Goal: Information Seeking & Learning: Learn about a topic

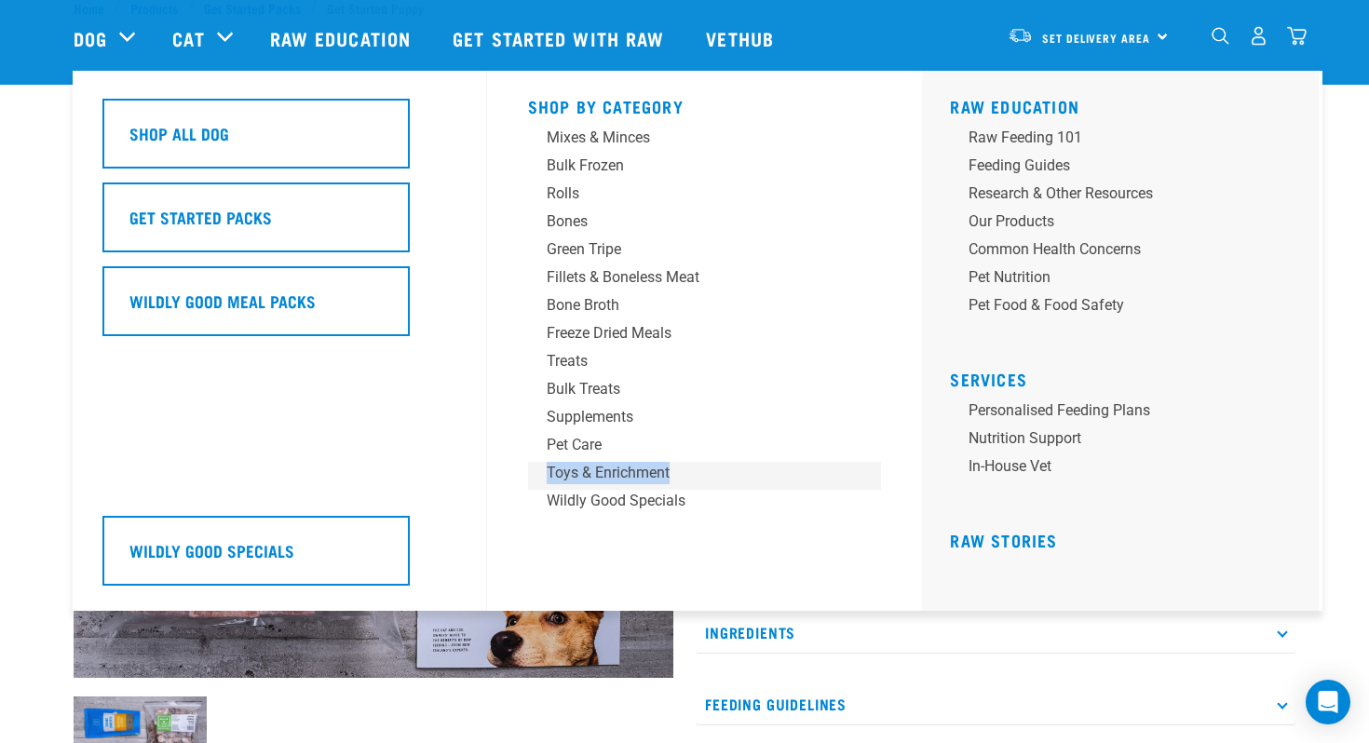
scroll to position [57, 0]
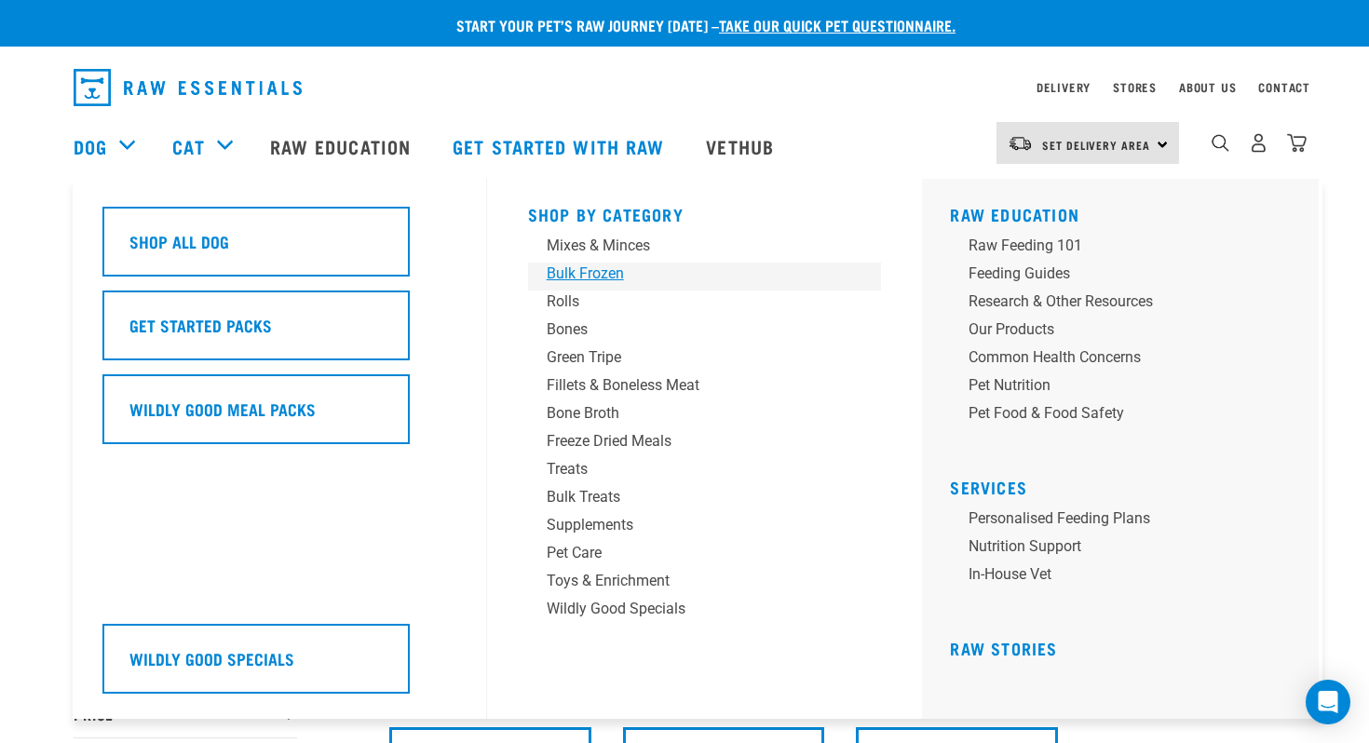
click at [593, 272] on div "Bulk Frozen" at bounding box center [692, 274] width 291 height 22
click at [612, 249] on div "Mixes & Minces" at bounding box center [692, 246] width 291 height 22
click at [622, 249] on div "Mixes & Minces" at bounding box center [692, 246] width 291 height 22
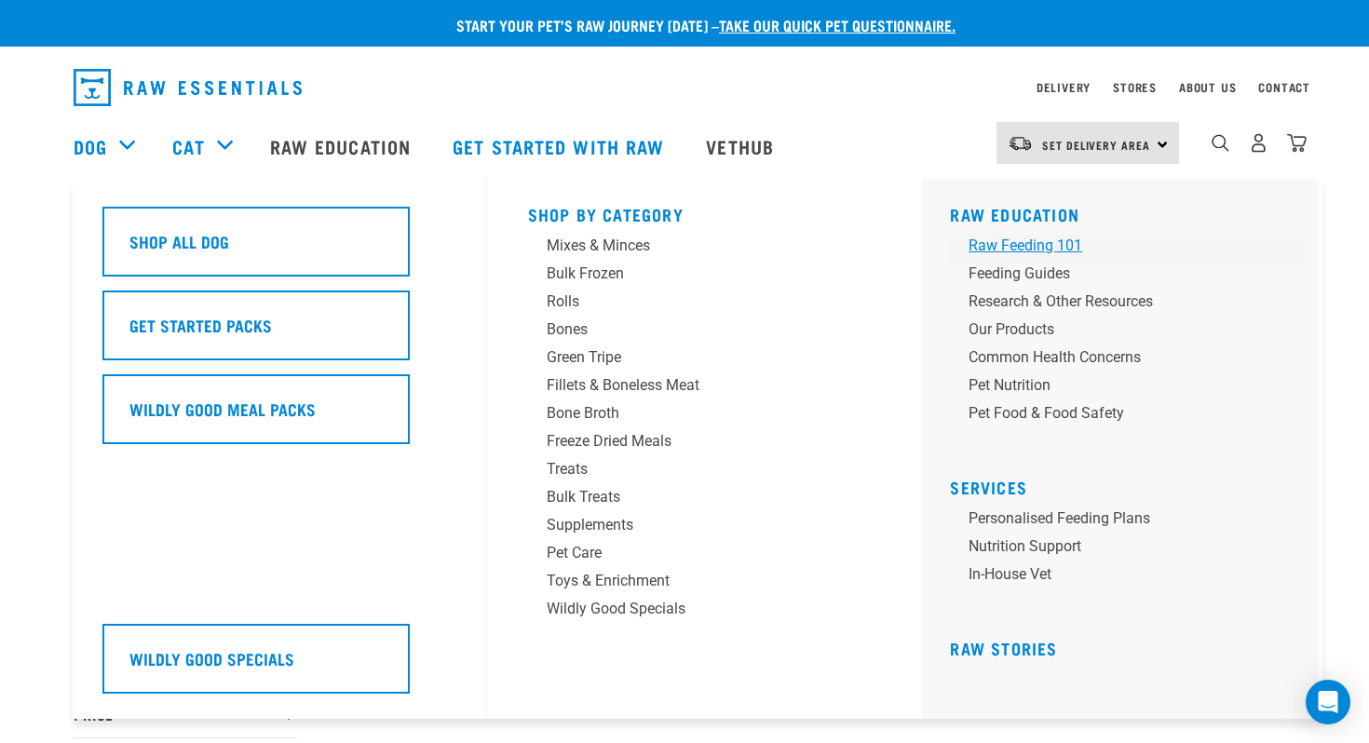
click at [1049, 243] on div "Raw Feeding 101" at bounding box center [1114, 246] width 291 height 22
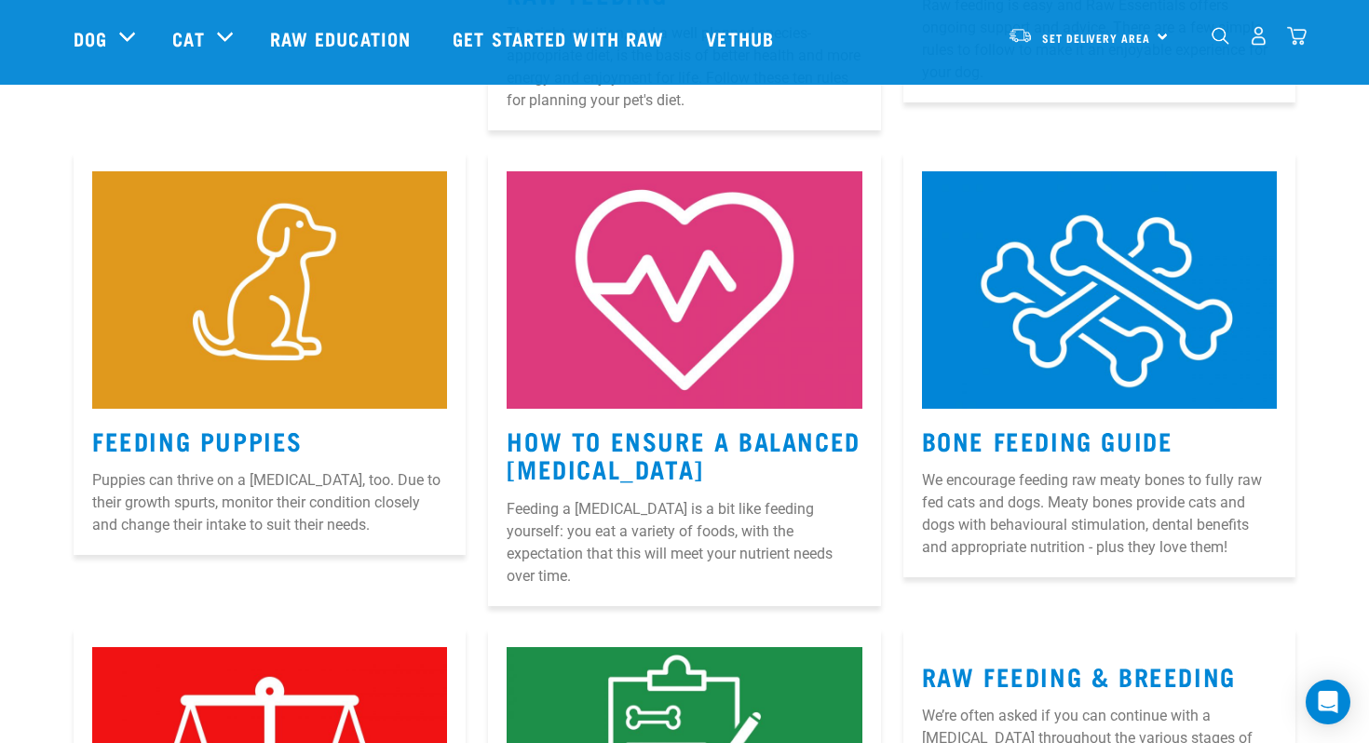
scroll to position [582, 0]
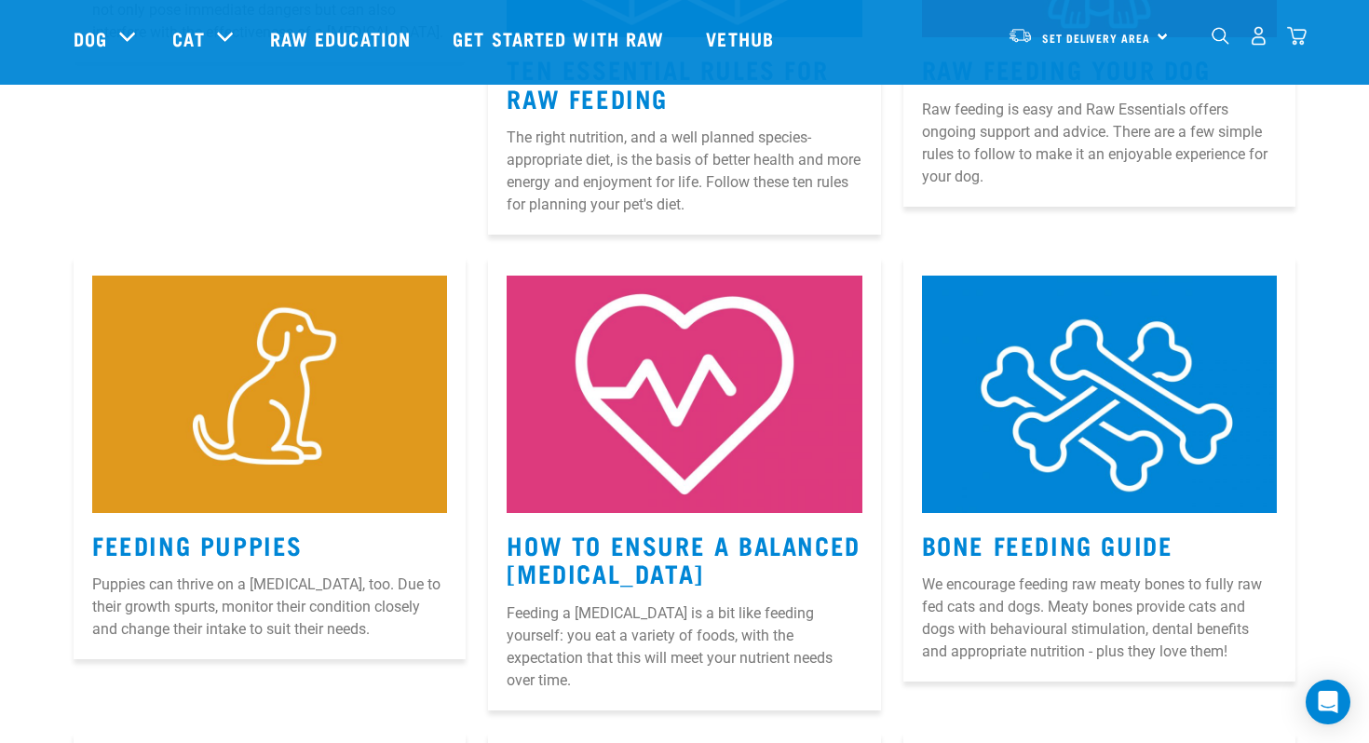
click at [98, 531] on h3 "Feeding Puppies" at bounding box center [269, 545] width 355 height 29
click at [150, 537] on link "Feeding Puppies" at bounding box center [197, 544] width 211 height 14
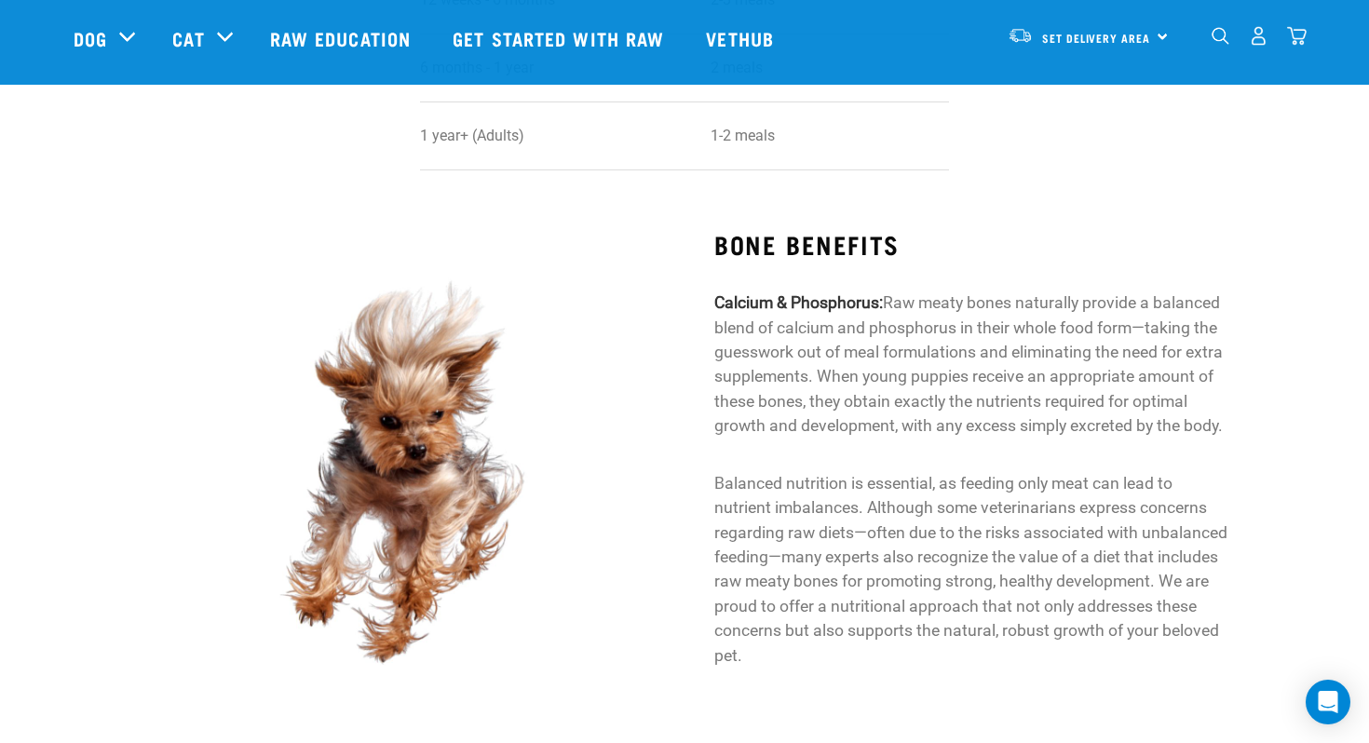
scroll to position [1879, 0]
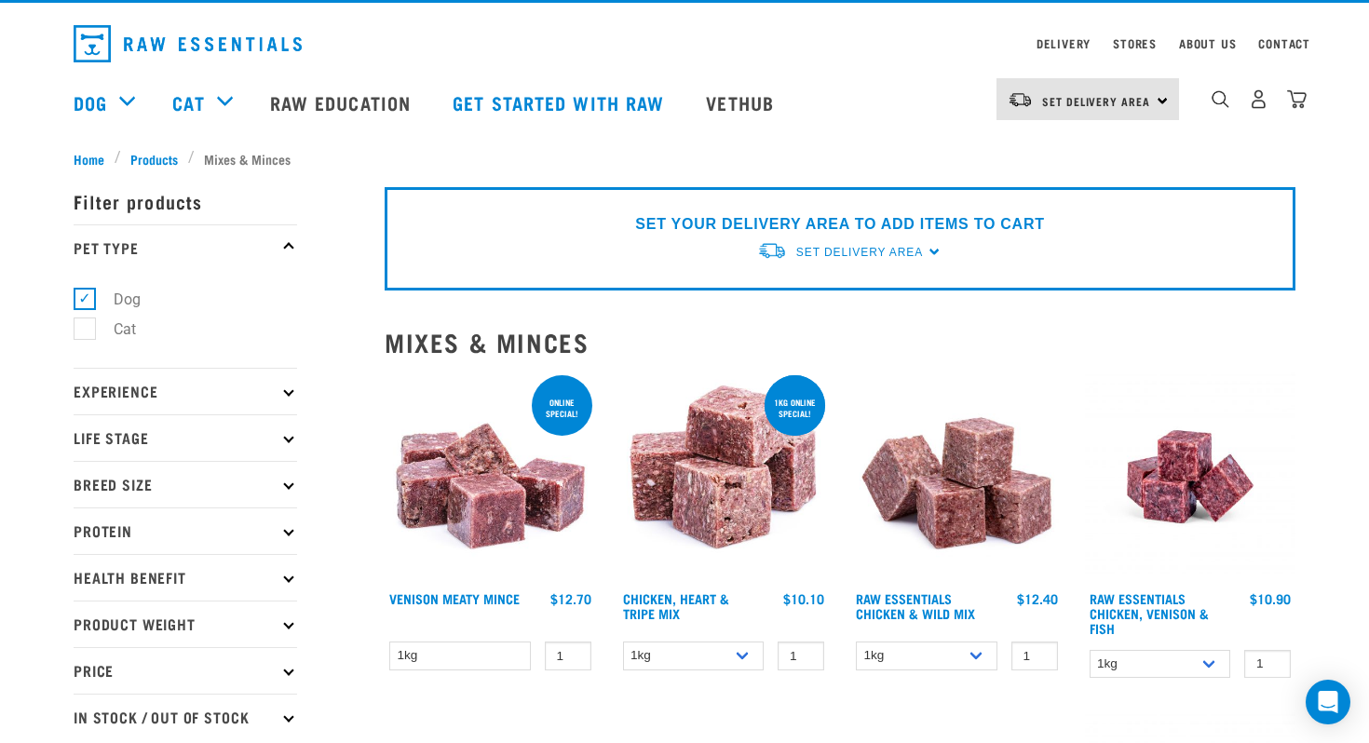
scroll to position [47, 0]
